Goal: Task Accomplishment & Management: Use online tool/utility

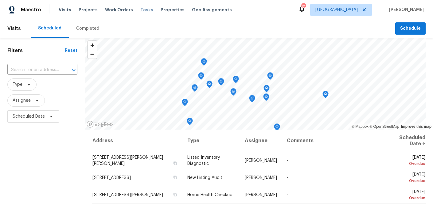
click at [140, 10] on span "Tasks" at bounding box center [146, 10] width 13 height 4
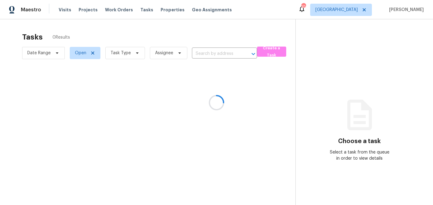
click at [131, 55] on div at bounding box center [216, 102] width 433 height 205
click at [135, 54] on div at bounding box center [216, 102] width 433 height 205
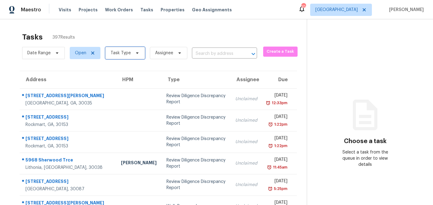
click at [135, 54] on icon at bounding box center [137, 53] width 5 height 5
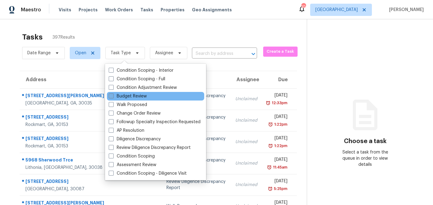
click at [111, 95] on span at bounding box center [111, 96] width 5 height 5
click at [111, 95] on input "Budget Review" at bounding box center [111, 95] width 4 height 4
checkbox input "true"
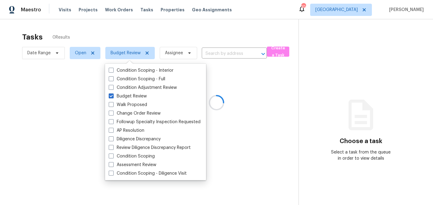
click at [137, 29] on div at bounding box center [216, 102] width 433 height 205
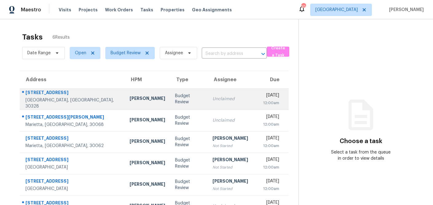
click at [170, 96] on td "Budget Review" at bounding box center [189, 98] width 38 height 21
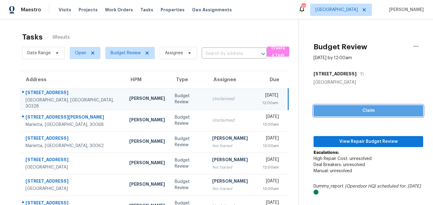
click at [387, 109] on span "Claim" at bounding box center [368, 111] width 100 height 8
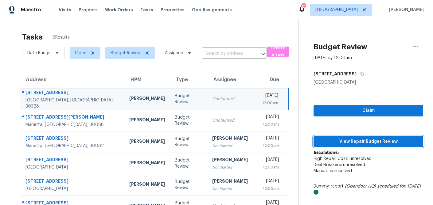
click at [376, 141] on span "View Repair Budget Review" at bounding box center [368, 142] width 100 height 8
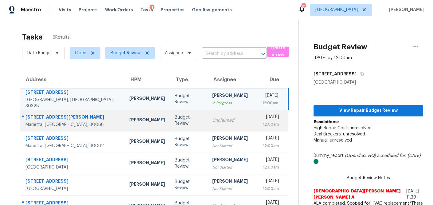
click at [172, 122] on td "Budget Review" at bounding box center [188, 120] width 37 height 21
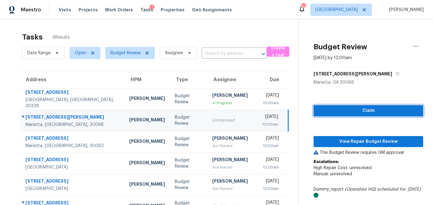
click at [352, 115] on button "Claim" at bounding box center [369, 110] width 110 height 11
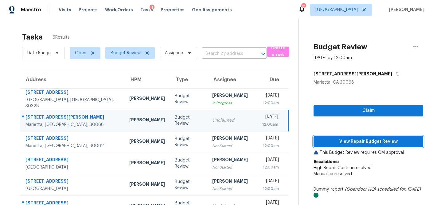
click at [345, 143] on span "View Repair Budget Review" at bounding box center [368, 142] width 100 height 8
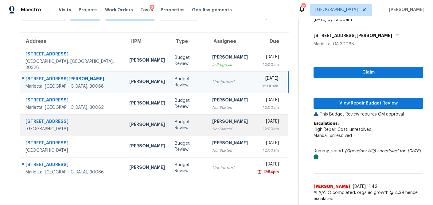
scroll to position [19, 0]
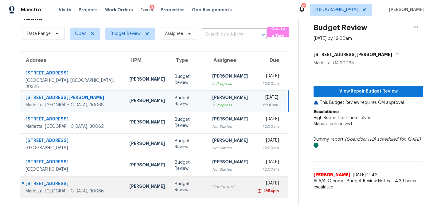
click at [212, 189] on div "Unclaimed" at bounding box center [230, 187] width 36 height 6
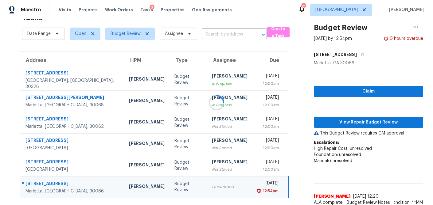
scroll to position [38, 0]
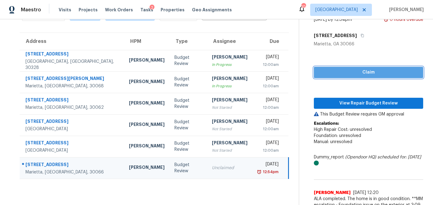
click at [379, 72] on span "Claim" at bounding box center [369, 73] width 100 height 8
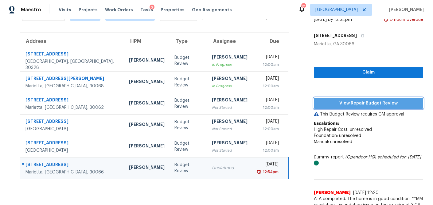
click at [354, 104] on span "View Repair Budget Review" at bounding box center [369, 104] width 100 height 8
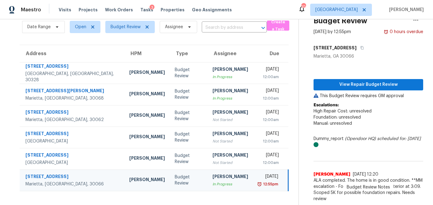
scroll to position [26, 0]
click at [149, 28] on icon at bounding box center [147, 27] width 5 height 5
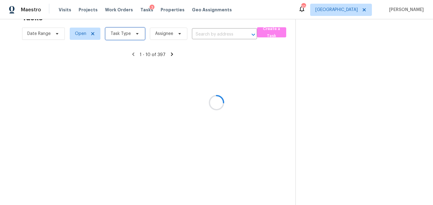
scroll to position [19, 0]
click at [134, 34] on div at bounding box center [216, 102] width 433 height 205
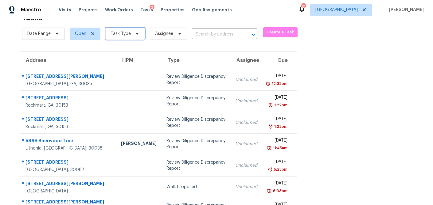
click at [136, 34] on icon at bounding box center [137, 34] width 2 height 2
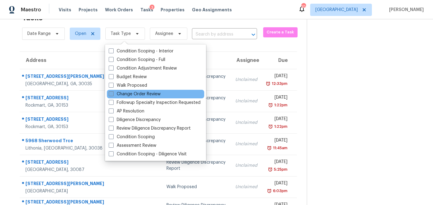
click at [110, 96] on span at bounding box center [111, 94] width 5 height 5
click at [110, 95] on input "Change Order Review" at bounding box center [111, 93] width 4 height 4
checkbox input "true"
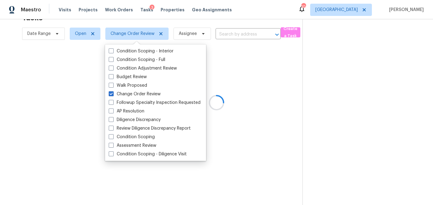
click at [253, 13] on div at bounding box center [216, 102] width 433 height 205
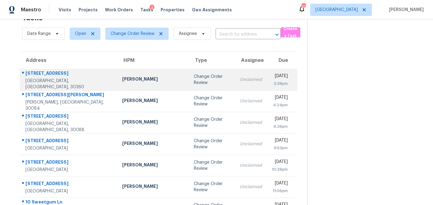
click at [122, 80] on div "[PERSON_NAME]" at bounding box center [153, 80] width 62 height 8
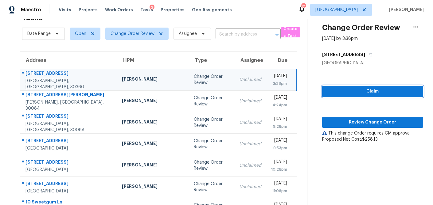
click at [355, 95] on span "Claim" at bounding box center [372, 92] width 91 height 8
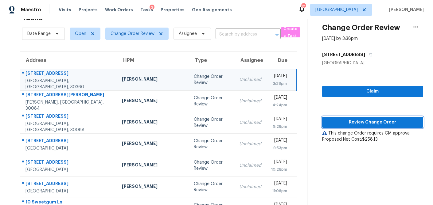
click at [352, 122] on span "Review Change Order" at bounding box center [372, 123] width 91 height 8
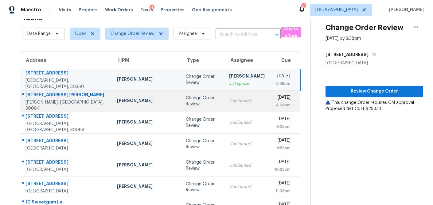
click at [181, 106] on td "Change Order Review" at bounding box center [202, 101] width 43 height 21
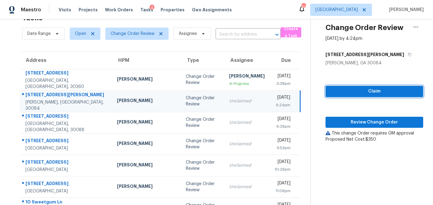
click at [351, 95] on span "Claim" at bounding box center [374, 92] width 88 height 8
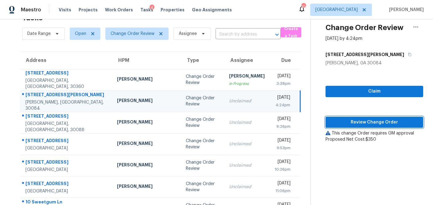
click at [353, 121] on span "Review Change Order" at bounding box center [374, 123] width 88 height 8
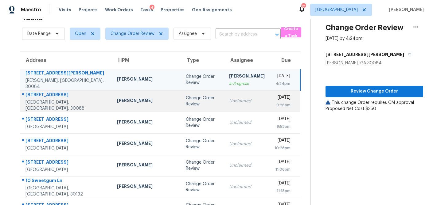
click at [181, 110] on td "Change Order Review" at bounding box center [202, 101] width 43 height 21
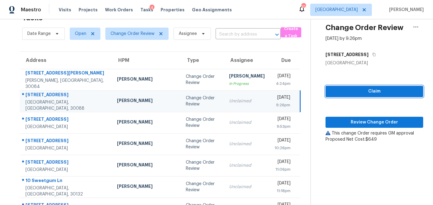
click at [356, 90] on span "Claim" at bounding box center [374, 92] width 88 height 8
click at [350, 116] on div "Claim Review Change Order This change Order requires GM approval Proposed Net C…" at bounding box center [375, 104] width 98 height 76
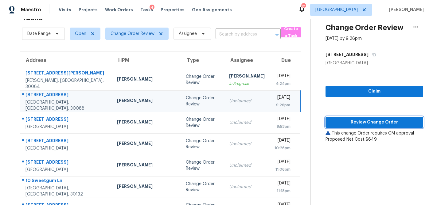
click at [350, 120] on span "Review Change Order" at bounding box center [374, 123] width 88 height 8
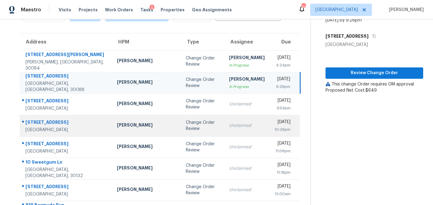
scroll to position [40, 0]
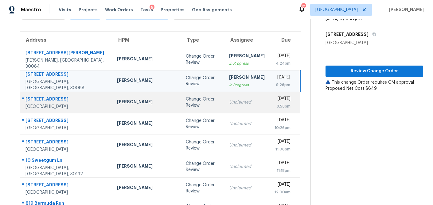
click at [186, 104] on div "Change Order Review" at bounding box center [202, 102] width 33 height 12
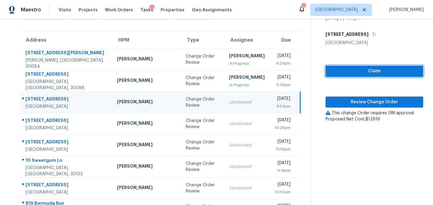
click at [346, 72] on span "Claim" at bounding box center [374, 72] width 88 height 8
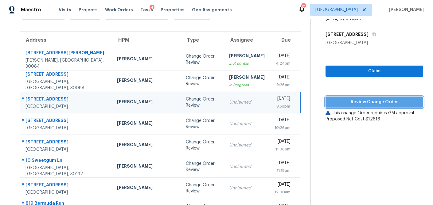
click at [342, 102] on span "Review Change Order" at bounding box center [374, 103] width 88 height 8
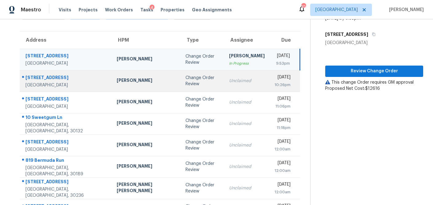
click at [185, 82] on div "Change Order Review" at bounding box center [202, 81] width 34 height 12
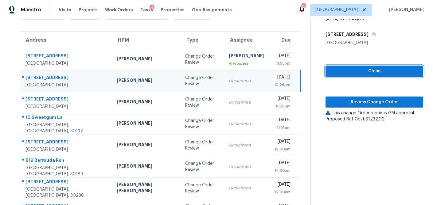
click at [346, 72] on span "Claim" at bounding box center [374, 72] width 88 height 8
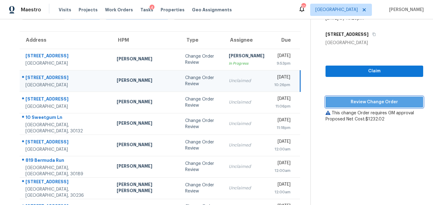
click at [340, 101] on span "Review Change Order" at bounding box center [374, 103] width 88 height 8
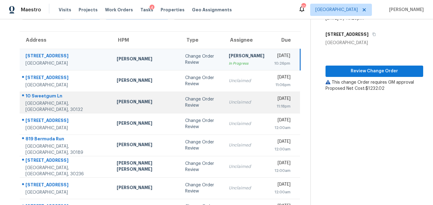
click at [185, 107] on div "Change Order Review" at bounding box center [201, 102] width 33 height 12
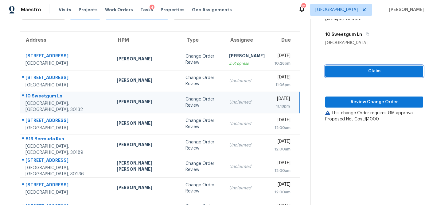
click at [333, 72] on span "Claim" at bounding box center [374, 72] width 88 height 8
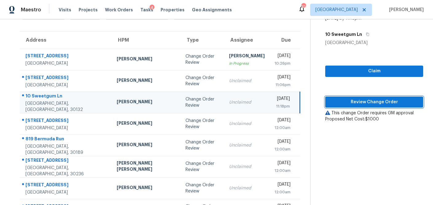
click at [339, 100] on span "Review Change Order" at bounding box center [374, 103] width 88 height 8
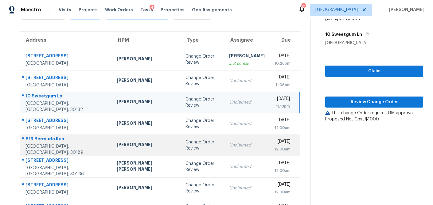
scroll to position [19, 0]
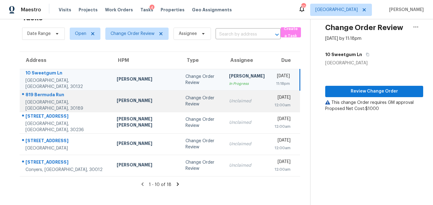
click at [181, 108] on td "Change Order Review" at bounding box center [203, 101] width 44 height 21
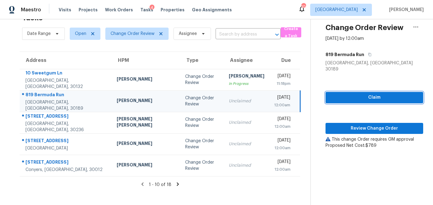
click at [340, 94] on span "Claim" at bounding box center [374, 98] width 88 height 8
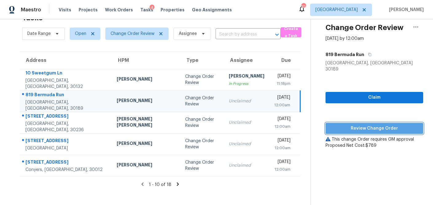
click at [335, 123] on button "Review Change Order" at bounding box center [375, 128] width 98 height 11
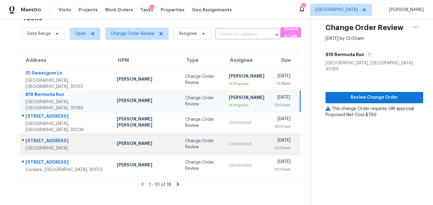
click at [130, 143] on div "[PERSON_NAME]" at bounding box center [146, 145] width 59 height 8
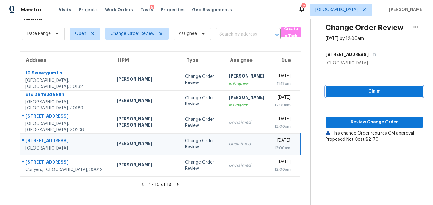
click at [347, 95] on button "Claim" at bounding box center [375, 91] width 98 height 11
click at [338, 116] on div "Claim Review Change Order This change Order requires GM approval Proposed Net C…" at bounding box center [375, 104] width 98 height 76
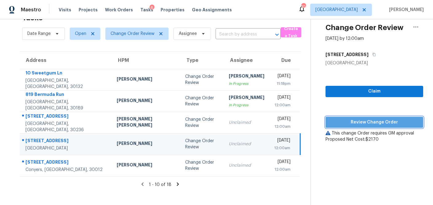
click at [336, 118] on button "Review Change Order" at bounding box center [375, 122] width 98 height 11
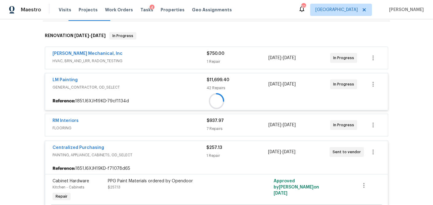
scroll to position [104, 0]
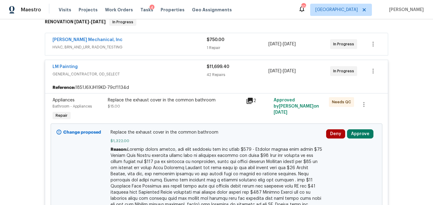
click at [147, 43] on div "JH Martin Mechanical, Inc" at bounding box center [130, 40] width 154 height 7
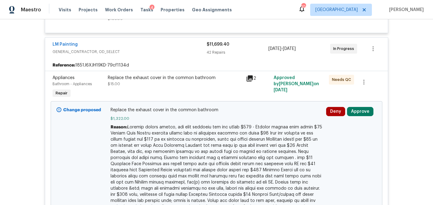
scroll to position [213, 0]
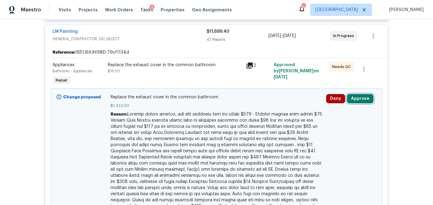
click at [365, 101] on button "Approve" at bounding box center [360, 98] width 26 height 9
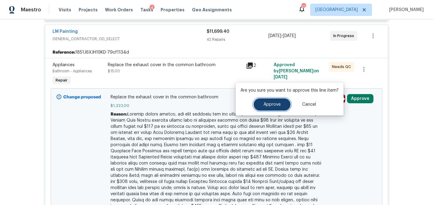
click at [274, 104] on span "Approve" at bounding box center [271, 105] width 17 height 5
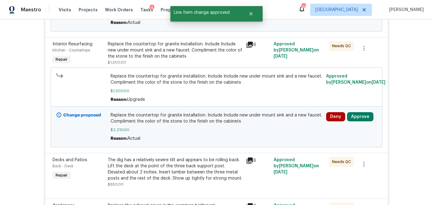
scroll to position [667, 0]
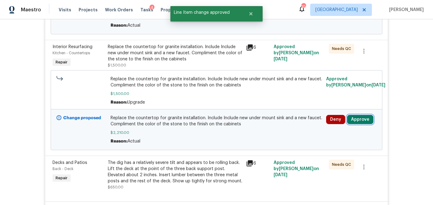
click at [361, 120] on button "Approve" at bounding box center [360, 119] width 26 height 9
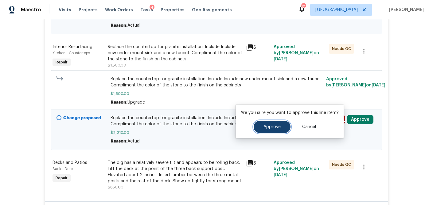
click at [276, 127] on span "Approve" at bounding box center [271, 127] width 17 height 5
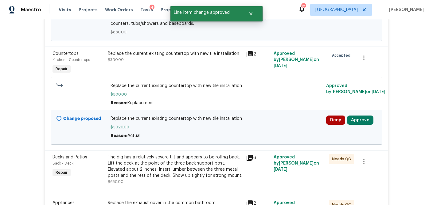
scroll to position [557, 0]
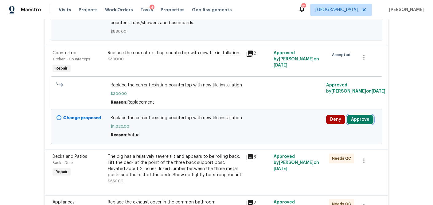
click at [365, 119] on button "Approve" at bounding box center [360, 119] width 26 height 9
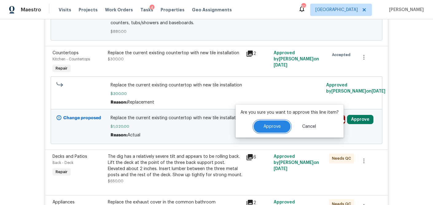
click at [269, 129] on span "Approve" at bounding box center [271, 127] width 17 height 5
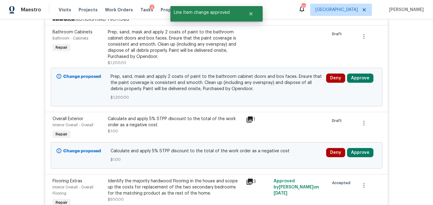
scroll to position [263, 0]
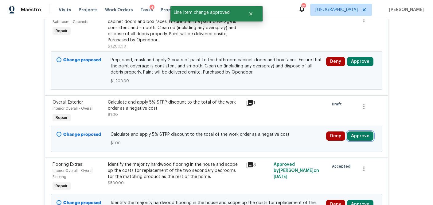
click at [361, 137] on button "Approve" at bounding box center [360, 136] width 26 height 9
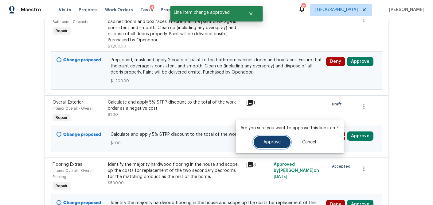
click at [279, 140] on span "Approve" at bounding box center [271, 142] width 17 height 5
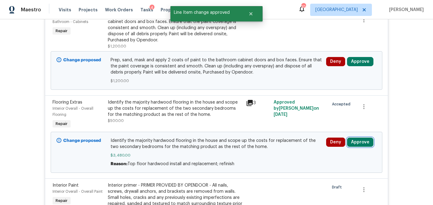
click at [360, 145] on button "Approve" at bounding box center [360, 142] width 26 height 9
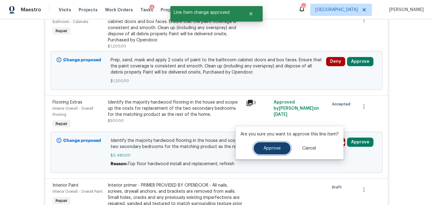
click at [271, 148] on span "Approve" at bounding box center [271, 148] width 17 height 5
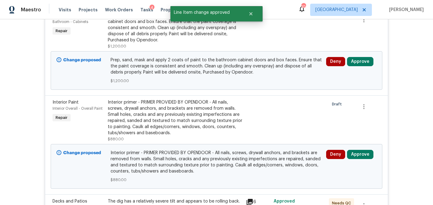
scroll to position [240, 0]
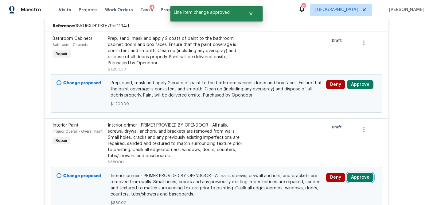
drag, startPoint x: 356, startPoint y: 178, endPoint x: 336, endPoint y: 180, distance: 20.0
click at [356, 178] on button "Approve" at bounding box center [360, 177] width 26 height 9
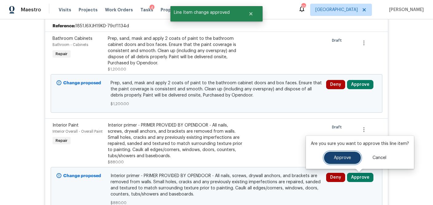
click at [331, 158] on button "Approve" at bounding box center [342, 158] width 37 height 12
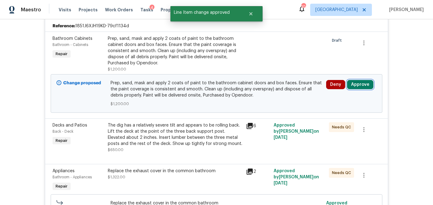
click at [363, 81] on button "Approve" at bounding box center [360, 84] width 26 height 9
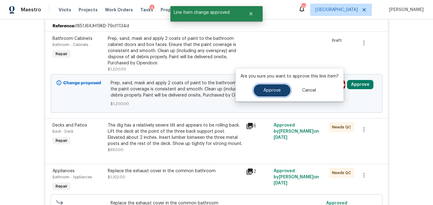
click at [274, 91] on span "Approve" at bounding box center [271, 90] width 17 height 5
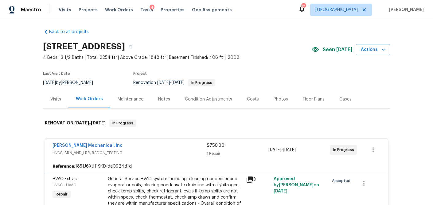
scroll to position [0, 0]
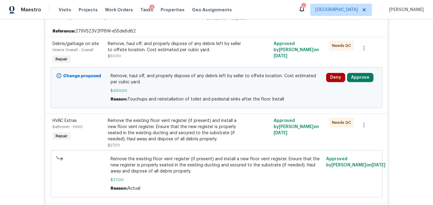
scroll to position [146, 0]
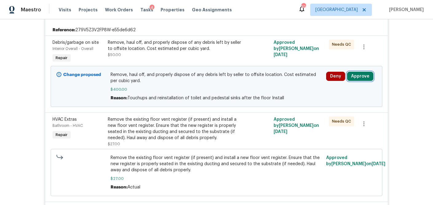
drag, startPoint x: 359, startPoint y: 69, endPoint x: 347, endPoint y: 72, distance: 11.8
click at [359, 72] on button "Approve" at bounding box center [360, 76] width 26 height 9
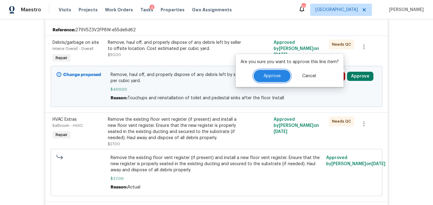
click at [281, 79] on button "Approve" at bounding box center [272, 76] width 37 height 12
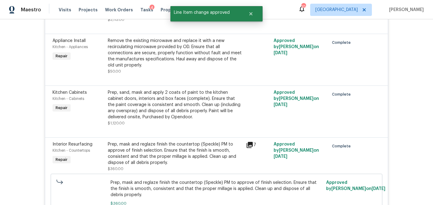
scroll to position [2061, 0]
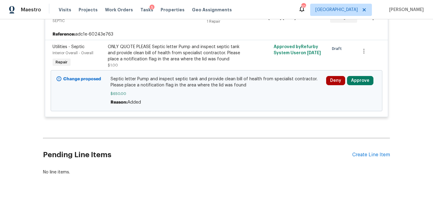
scroll to position [136, 0]
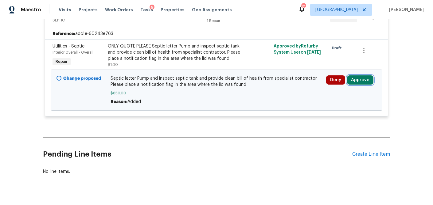
click at [359, 80] on button "Approve" at bounding box center [360, 80] width 26 height 9
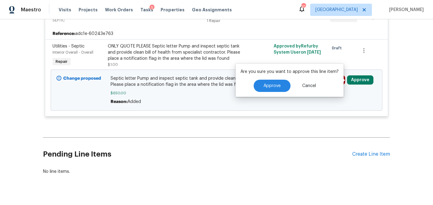
click at [359, 80] on button "Approve" at bounding box center [360, 80] width 26 height 9
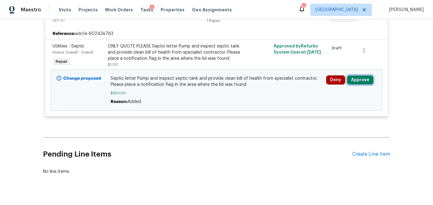
click at [353, 80] on button "Approve" at bounding box center [360, 80] width 26 height 9
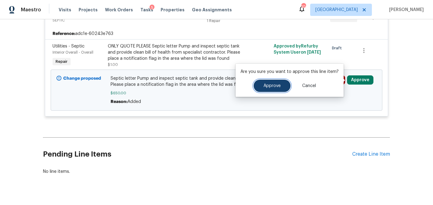
click at [275, 90] on button "Approve" at bounding box center [272, 86] width 37 height 12
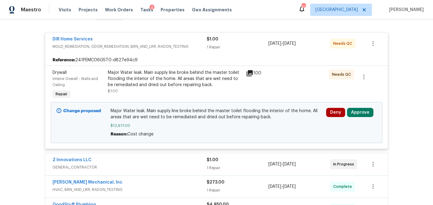
scroll to position [110, 0]
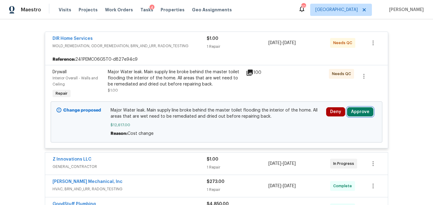
click at [363, 113] on button "Approve" at bounding box center [360, 111] width 26 height 9
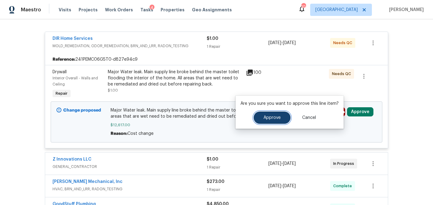
click at [275, 121] on button "Approve" at bounding box center [272, 118] width 37 height 12
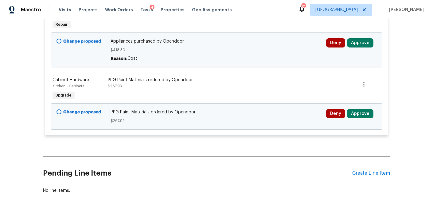
scroll to position [406, 0]
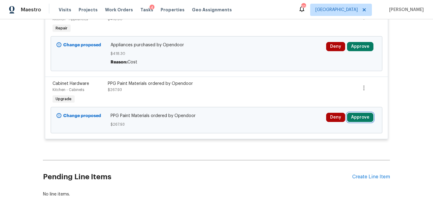
click at [363, 119] on button "Approve" at bounding box center [360, 117] width 26 height 9
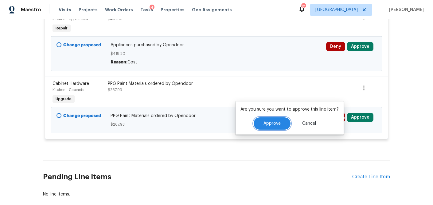
drag, startPoint x: 271, startPoint y: 122, endPoint x: 286, endPoint y: 111, distance: 18.9
click at [271, 122] on span "Approve" at bounding box center [271, 124] width 17 height 5
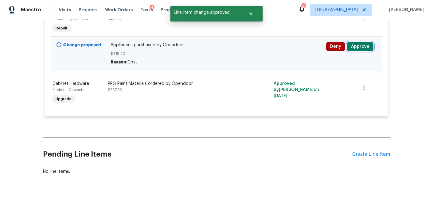
click at [365, 49] on button "Approve" at bounding box center [360, 46] width 26 height 9
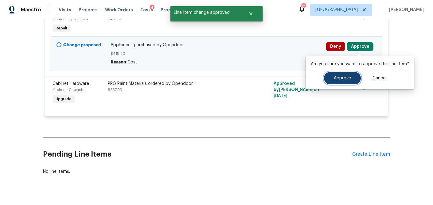
click at [337, 75] on button "Approve" at bounding box center [342, 78] width 37 height 12
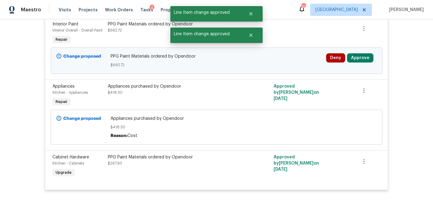
scroll to position [333, 0]
click at [355, 59] on button "Approve" at bounding box center [360, 57] width 26 height 9
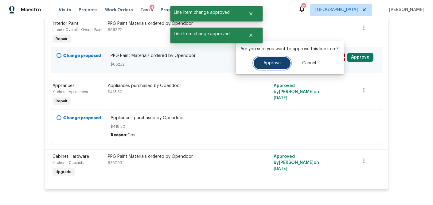
click at [260, 67] on button "Approve" at bounding box center [272, 63] width 37 height 12
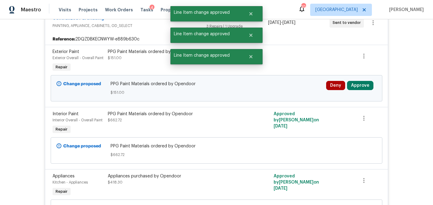
scroll to position [243, 0]
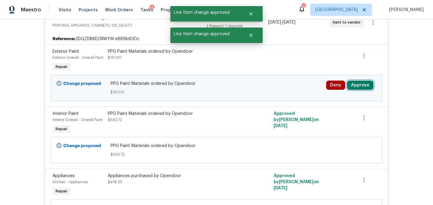
click at [356, 86] on button "Approve" at bounding box center [360, 85] width 26 height 9
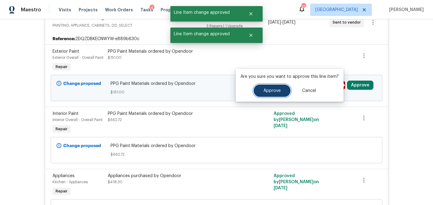
click at [279, 89] on button "Approve" at bounding box center [272, 91] width 37 height 12
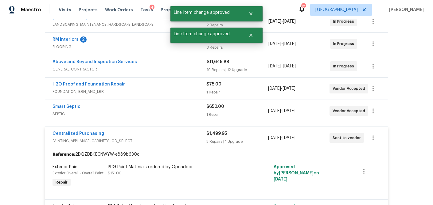
scroll to position [125, 0]
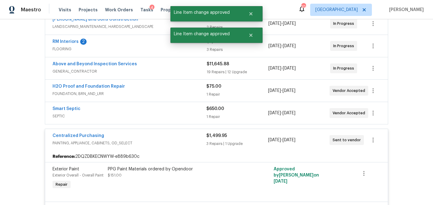
click at [258, 111] on div "$650.00" at bounding box center [236, 109] width 61 height 6
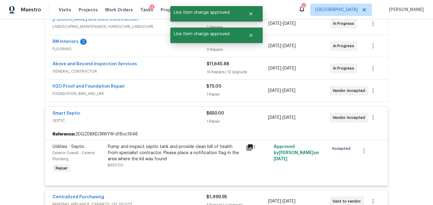
click at [250, 93] on div "1 Repair" at bounding box center [236, 95] width 61 height 6
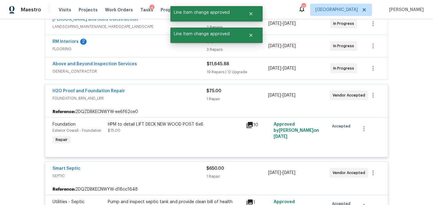
click at [251, 72] on div "19 Repairs | 12 Upgrade" at bounding box center [238, 72] width 62 height 6
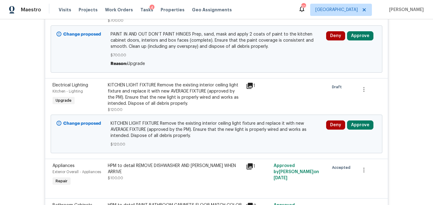
scroll to position [1141, 0]
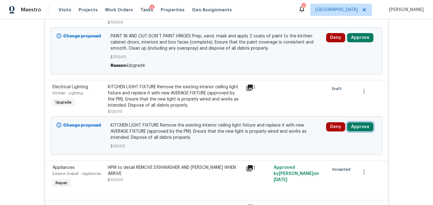
click at [361, 129] on button "Approve" at bounding box center [360, 127] width 26 height 9
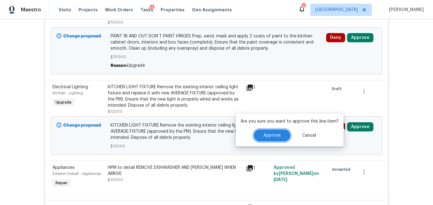
click at [283, 132] on button "Approve" at bounding box center [272, 136] width 37 height 12
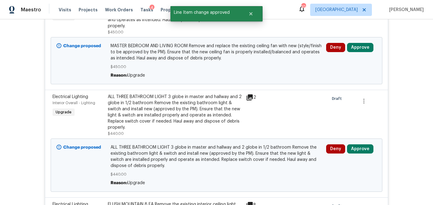
scroll to position [751, 0]
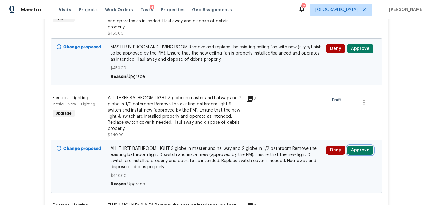
click at [365, 154] on button "Approve" at bounding box center [360, 150] width 26 height 9
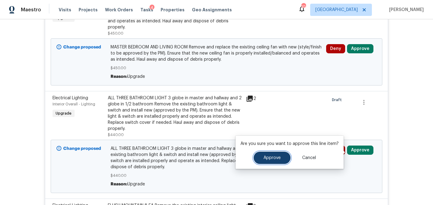
click at [281, 156] on button "Approve" at bounding box center [272, 158] width 37 height 12
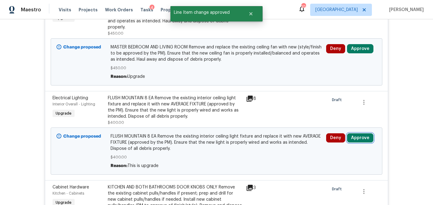
click at [361, 140] on button "Approve" at bounding box center [360, 138] width 26 height 9
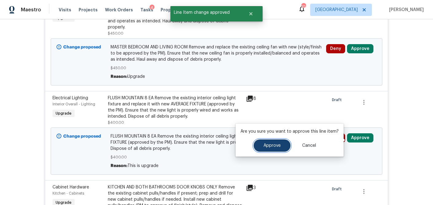
click at [278, 148] on button "Approve" at bounding box center [272, 146] width 37 height 12
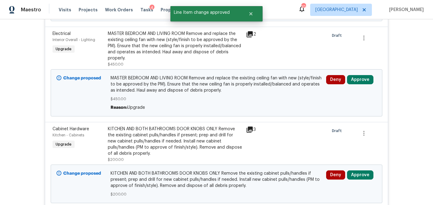
scroll to position [719, 0]
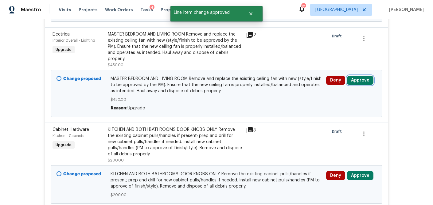
click at [361, 82] on button "Approve" at bounding box center [360, 80] width 26 height 9
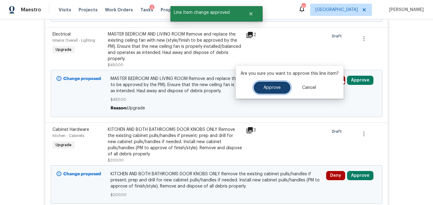
click at [265, 90] on span "Approve" at bounding box center [271, 88] width 17 height 5
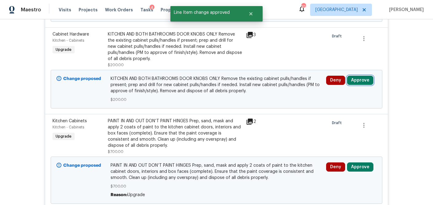
click at [363, 85] on button "Approve" at bounding box center [360, 80] width 26 height 9
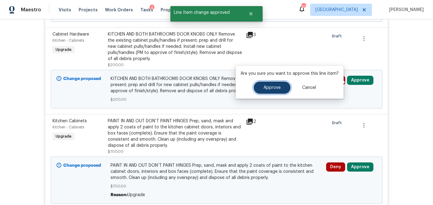
click at [266, 92] on button "Approve" at bounding box center [272, 88] width 37 height 12
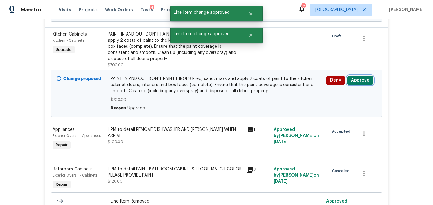
click at [361, 81] on button "Approve" at bounding box center [360, 80] width 26 height 9
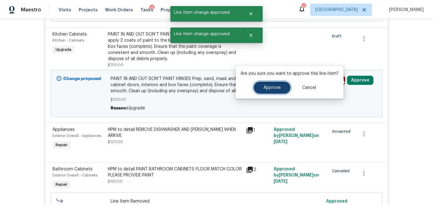
click at [272, 89] on span "Approve" at bounding box center [271, 88] width 17 height 5
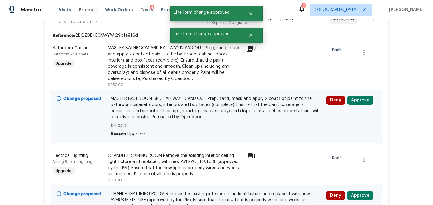
scroll to position [182, 0]
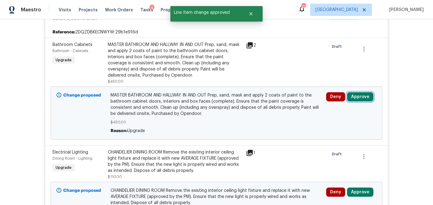
click at [361, 99] on button "Approve" at bounding box center [360, 96] width 26 height 9
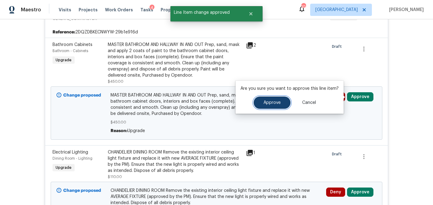
click at [275, 105] on button "Approve" at bounding box center [272, 103] width 37 height 12
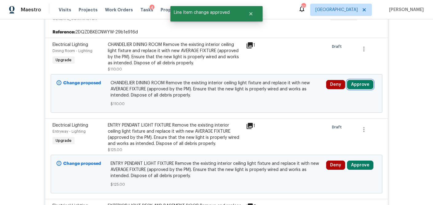
click at [363, 84] on button "Approve" at bounding box center [360, 84] width 26 height 9
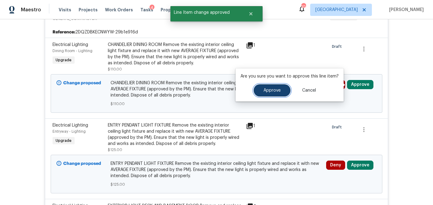
click at [281, 90] on button "Approve" at bounding box center [272, 90] width 37 height 12
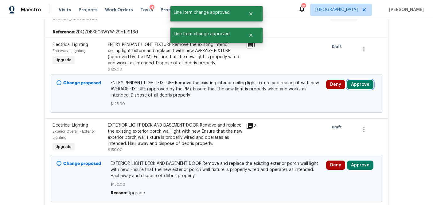
click at [361, 87] on button "Approve" at bounding box center [360, 84] width 26 height 9
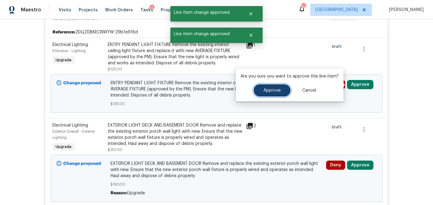
click at [271, 92] on span "Approve" at bounding box center [271, 90] width 17 height 5
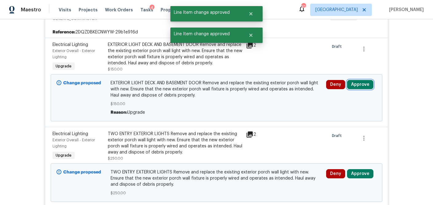
drag, startPoint x: 359, startPoint y: 88, endPoint x: 356, endPoint y: 87, distance: 3.4
click at [359, 88] on button "Approve" at bounding box center [360, 84] width 26 height 9
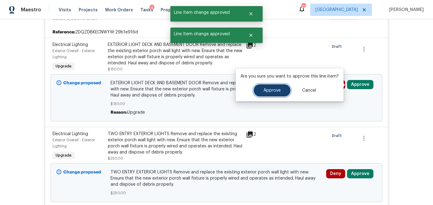
click at [273, 90] on span "Approve" at bounding box center [271, 90] width 17 height 5
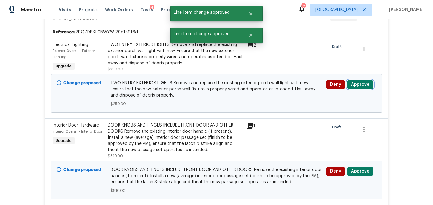
click at [360, 84] on button "Approve" at bounding box center [360, 84] width 26 height 9
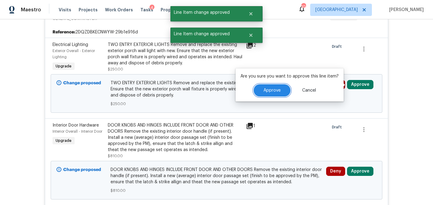
click at [274, 90] on span "Approve" at bounding box center [271, 90] width 17 height 5
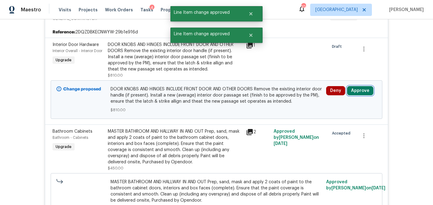
click at [359, 92] on button "Approve" at bounding box center [360, 90] width 26 height 9
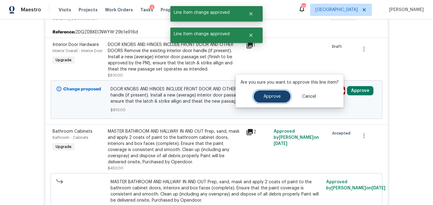
click at [279, 95] on span "Approve" at bounding box center [271, 97] width 17 height 5
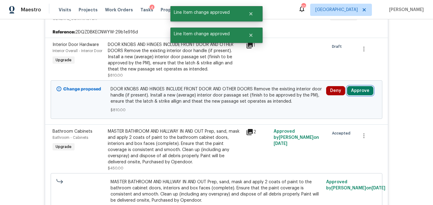
drag, startPoint x: 371, startPoint y: 91, endPoint x: 361, endPoint y: 91, distance: 10.1
click at [371, 91] on button "Approve" at bounding box center [360, 90] width 26 height 9
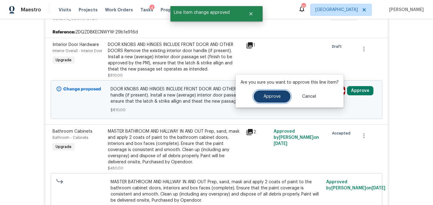
click at [279, 100] on button "Approve" at bounding box center [272, 97] width 37 height 12
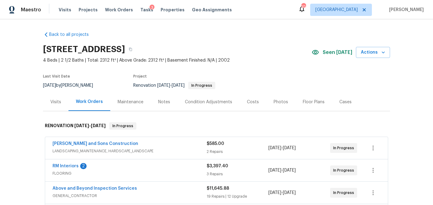
click at [246, 105] on div "Costs" at bounding box center [253, 102] width 27 height 18
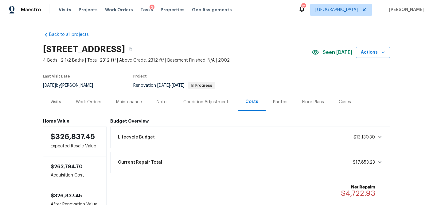
click at [91, 101] on div "Work Orders" at bounding box center [88, 102] width 25 height 6
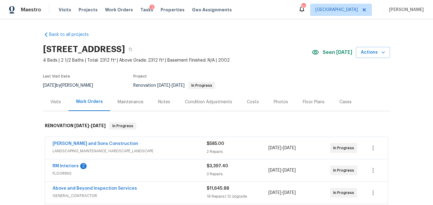
click at [55, 100] on div "Visits" at bounding box center [55, 102] width 11 height 6
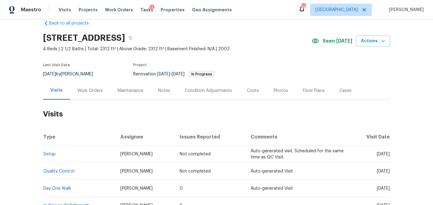
scroll to position [2, 0]
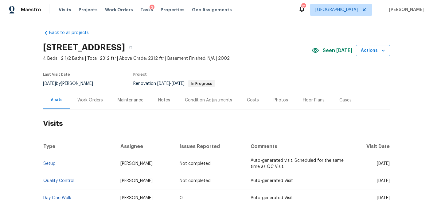
click at [95, 101] on div "Work Orders" at bounding box center [89, 100] width 25 height 6
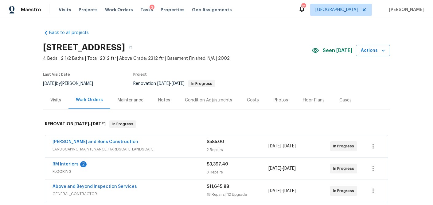
click at [162, 146] on span "LANDSCAPING_MAINTENANCE, HARDSCAPE_LANDSCAPE" at bounding box center [130, 149] width 154 height 6
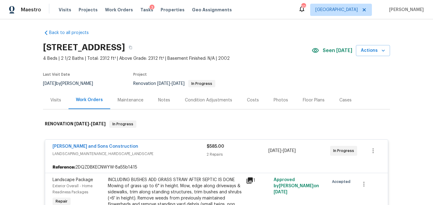
scroll to position [299, 0]
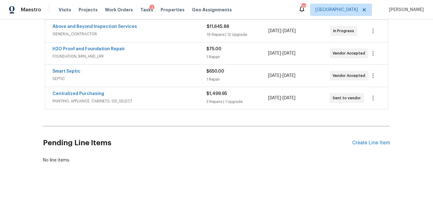
drag, startPoint x: 191, startPoint y: 34, endPoint x: 189, endPoint y: 39, distance: 5.6
click at [191, 34] on span "GENERAL_CONTRACTOR" at bounding box center [130, 34] width 154 height 6
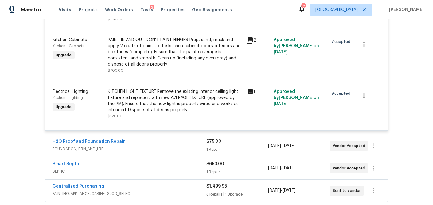
scroll to position [1994, 0]
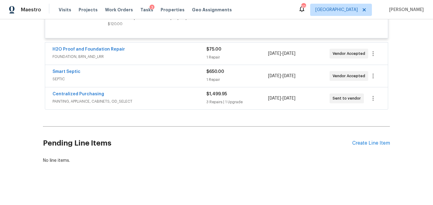
drag, startPoint x: 189, startPoint y: 56, endPoint x: 186, endPoint y: 61, distance: 5.9
click at [189, 56] on span "FOUNDATION, BRN_AND_LRR" at bounding box center [130, 57] width 154 height 6
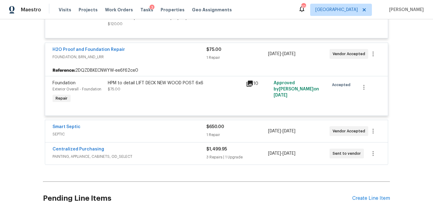
scroll to position [2049, 0]
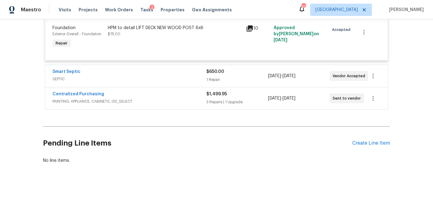
drag, startPoint x: 184, startPoint y: 78, endPoint x: 183, endPoint y: 85, distance: 6.9
click at [184, 78] on span "SEPTIC" at bounding box center [130, 79] width 154 height 6
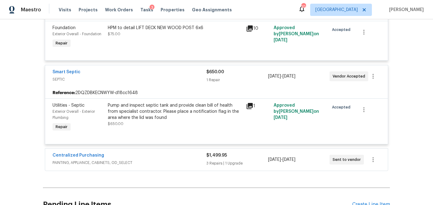
scroll to position [2111, 0]
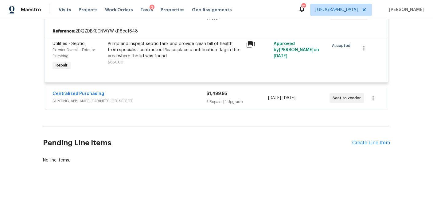
click at [191, 96] on div "Centralized Purchasing" at bounding box center [130, 94] width 154 height 7
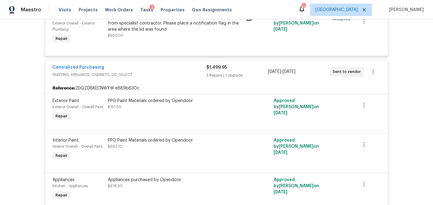
scroll to position [2285, 0]
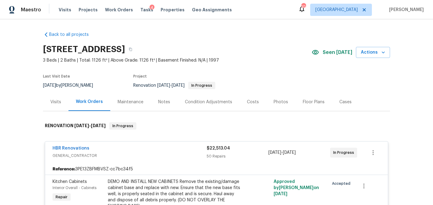
click at [59, 104] on div "Visits" at bounding box center [55, 102] width 11 height 6
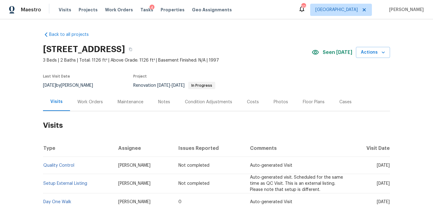
click at [260, 100] on div "Costs" at bounding box center [253, 102] width 27 height 18
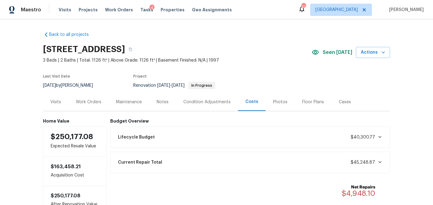
click at [61, 104] on div "Visits" at bounding box center [55, 102] width 25 height 18
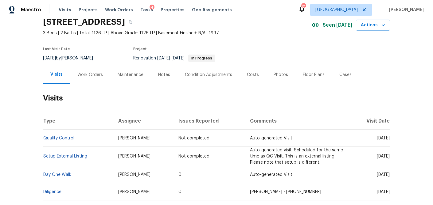
scroll to position [26, 0]
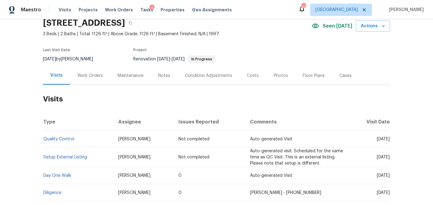
click at [94, 76] on div "Work Orders" at bounding box center [89, 76] width 25 height 6
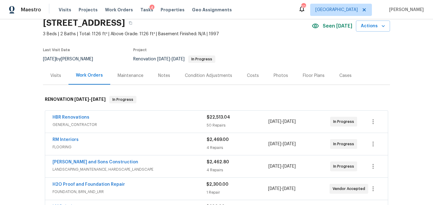
click at [139, 126] on span "GENERAL_CONTRACTOR" at bounding box center [130, 125] width 154 height 6
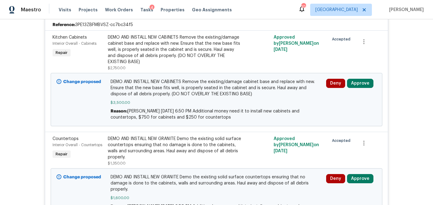
scroll to position [144, 0]
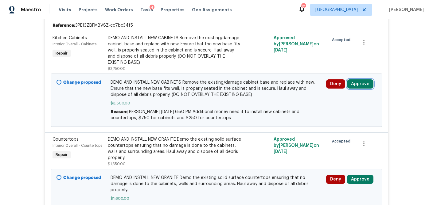
click at [365, 83] on button "Approve" at bounding box center [360, 84] width 26 height 9
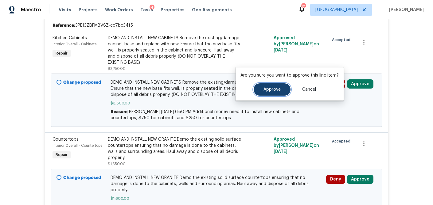
click at [265, 87] on button "Approve" at bounding box center [272, 90] width 37 height 12
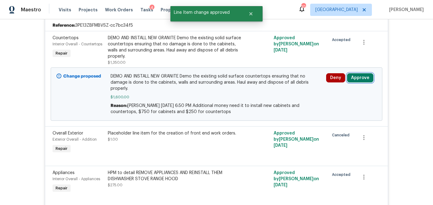
click at [363, 78] on button "Approve" at bounding box center [360, 77] width 26 height 9
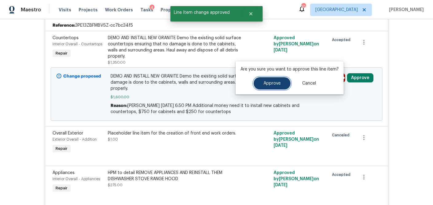
click at [264, 85] on span "Approve" at bounding box center [271, 83] width 17 height 5
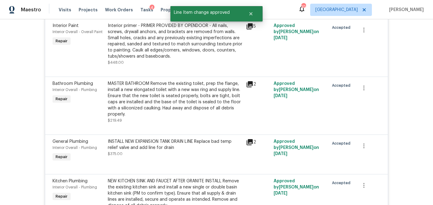
scroll to position [2972, 0]
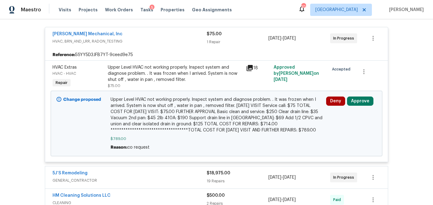
scroll to position [114, 0]
click at [365, 102] on button "Approve" at bounding box center [360, 101] width 26 height 9
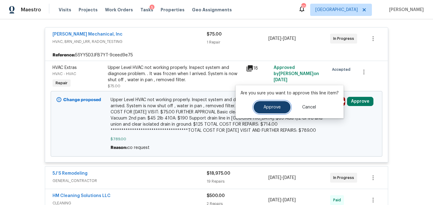
click at [275, 106] on span "Approve" at bounding box center [271, 107] width 17 height 5
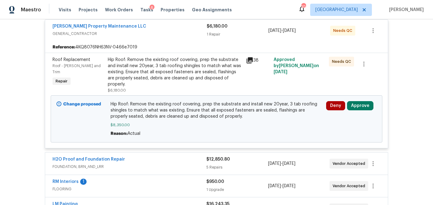
scroll to position [122, 0]
click at [366, 102] on button "Approve" at bounding box center [360, 106] width 26 height 9
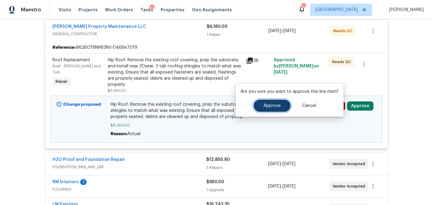
click at [277, 111] on button "Approve" at bounding box center [272, 106] width 37 height 12
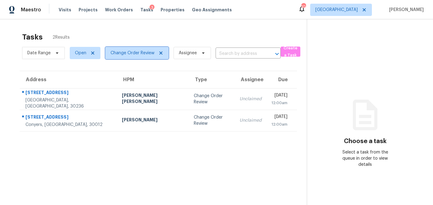
click at [154, 55] on span "Change Order Review" at bounding box center [133, 53] width 44 height 6
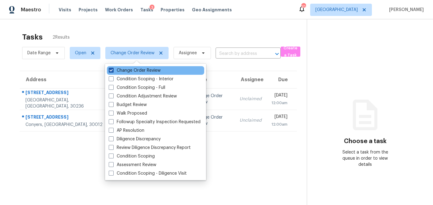
click at [112, 70] on span at bounding box center [111, 70] width 5 height 5
click at [112, 70] on input "Change Order Review" at bounding box center [111, 70] width 4 height 4
checkbox input "false"
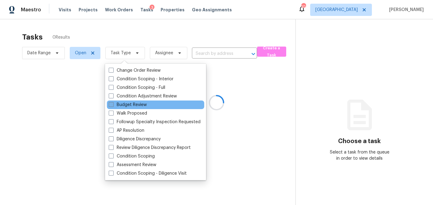
click at [111, 105] on span at bounding box center [111, 104] width 5 height 5
click at [111, 105] on input "Budget Review" at bounding box center [111, 104] width 4 height 4
checkbox input "true"
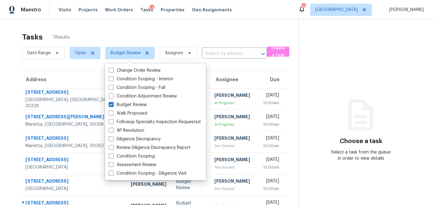
click at [185, 36] on div "Tasks 7 Results" at bounding box center [160, 37] width 276 height 16
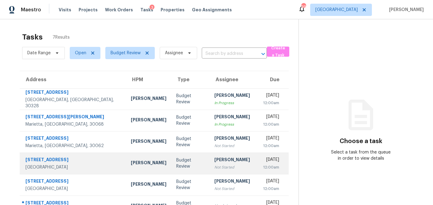
scroll to position [38, 0]
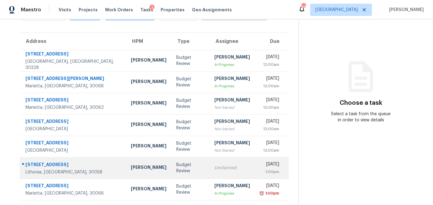
click at [171, 173] on td "Budget Review" at bounding box center [190, 168] width 38 height 21
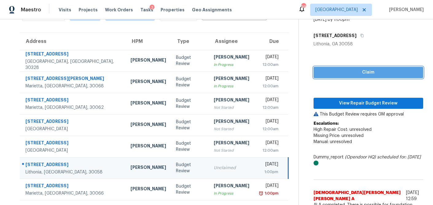
click at [349, 72] on span "Claim" at bounding box center [368, 73] width 100 height 8
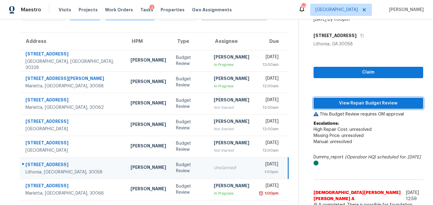
click at [348, 102] on span "View Repair Budget Review" at bounding box center [368, 104] width 100 height 8
